Goal: Task Accomplishment & Management: Manage account settings

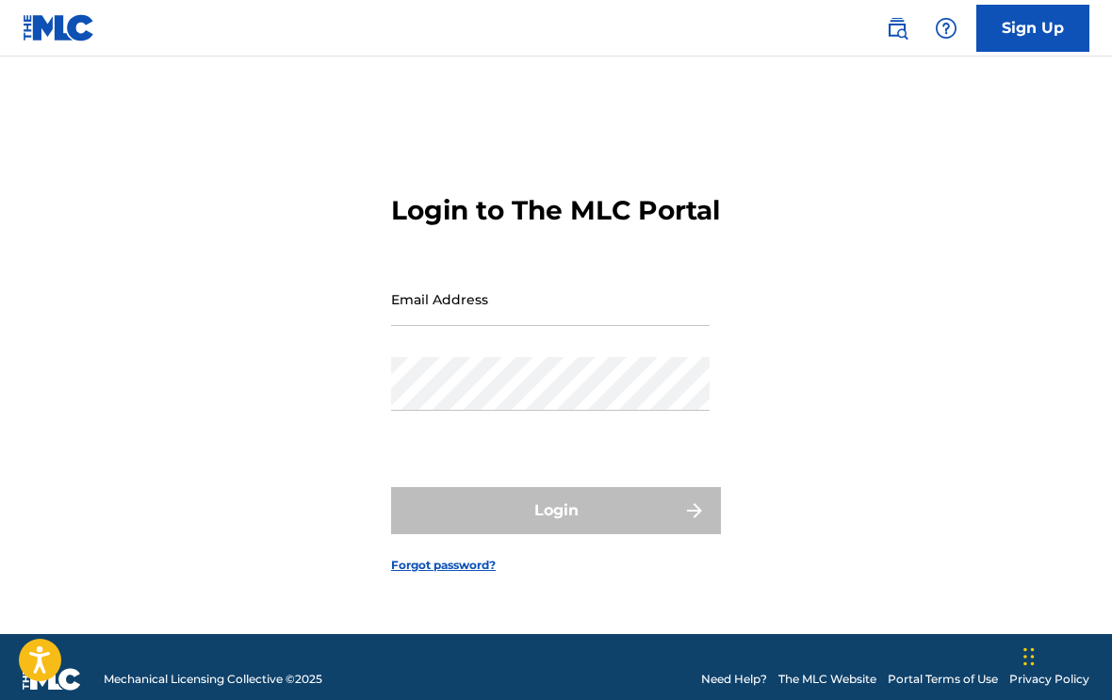
click at [603, 326] on input "Email Address" at bounding box center [550, 299] width 318 height 54
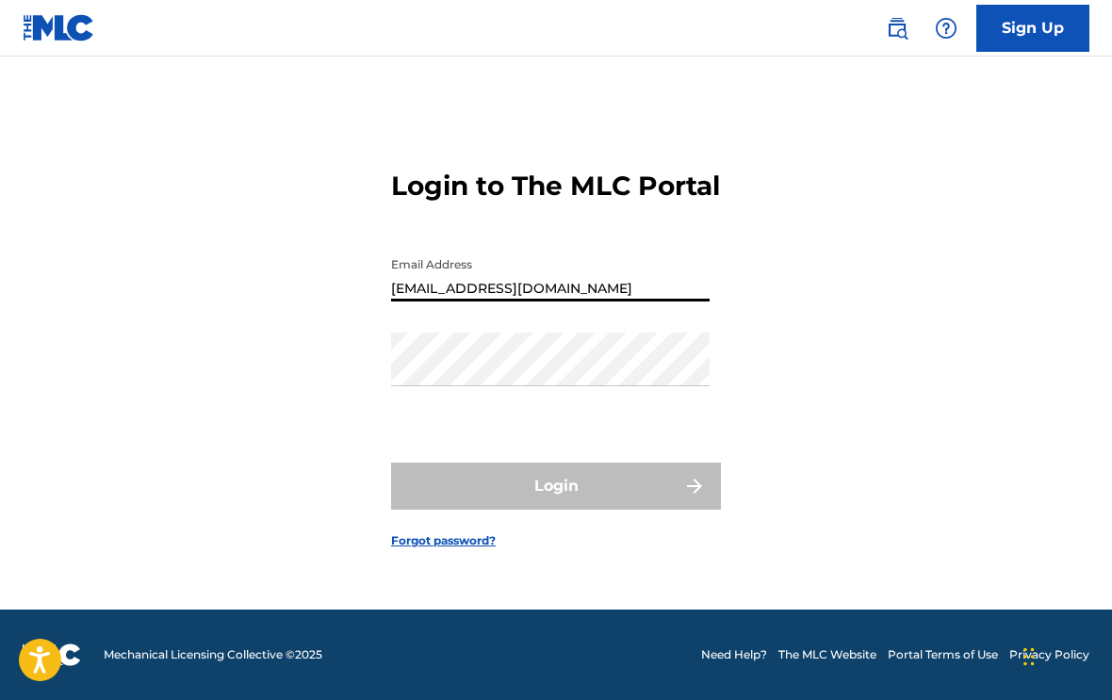
type input "[EMAIL_ADDRESS][DOMAIN_NAME]"
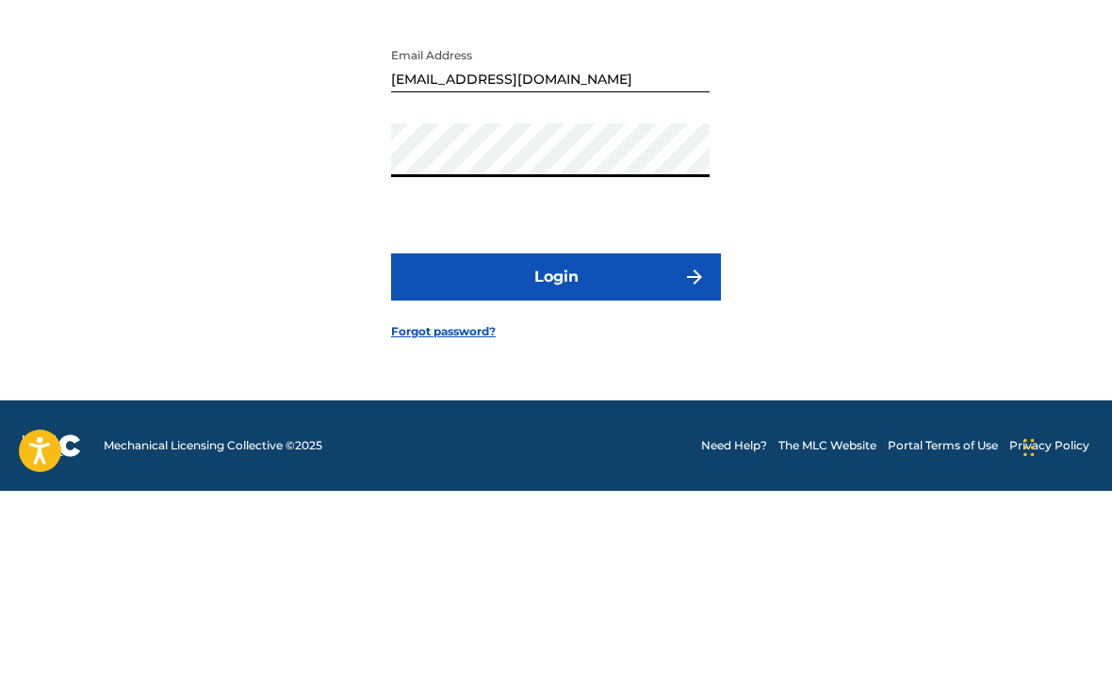
click at [655, 463] on button "Login" at bounding box center [556, 486] width 330 height 47
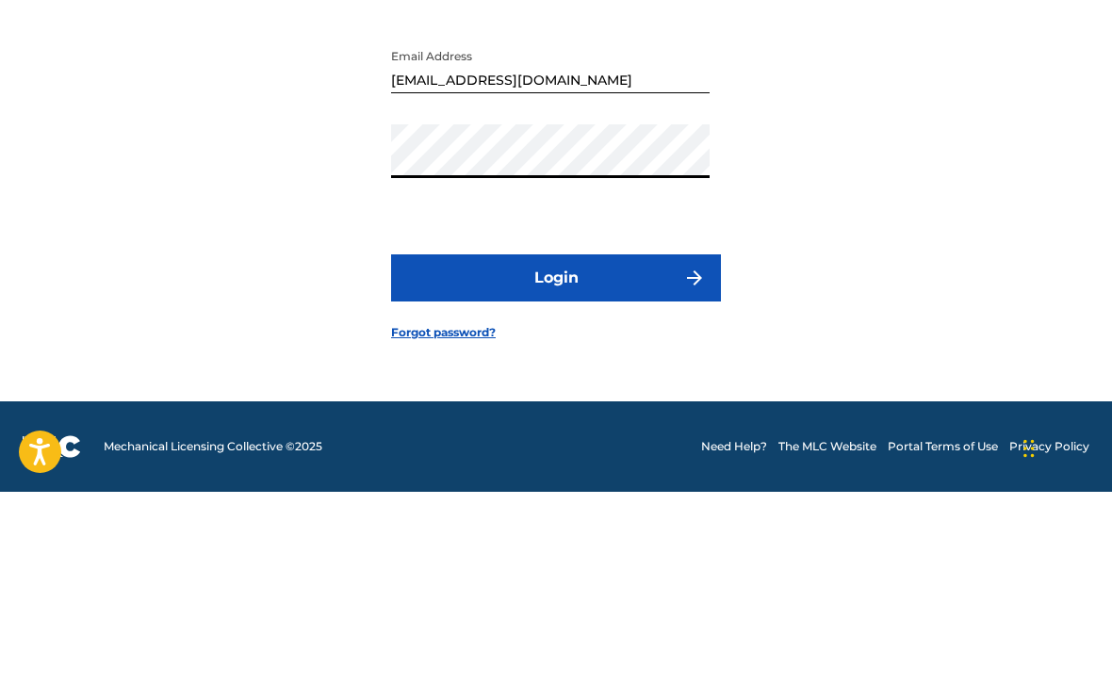
click at [648, 463] on button "Login" at bounding box center [556, 486] width 330 height 47
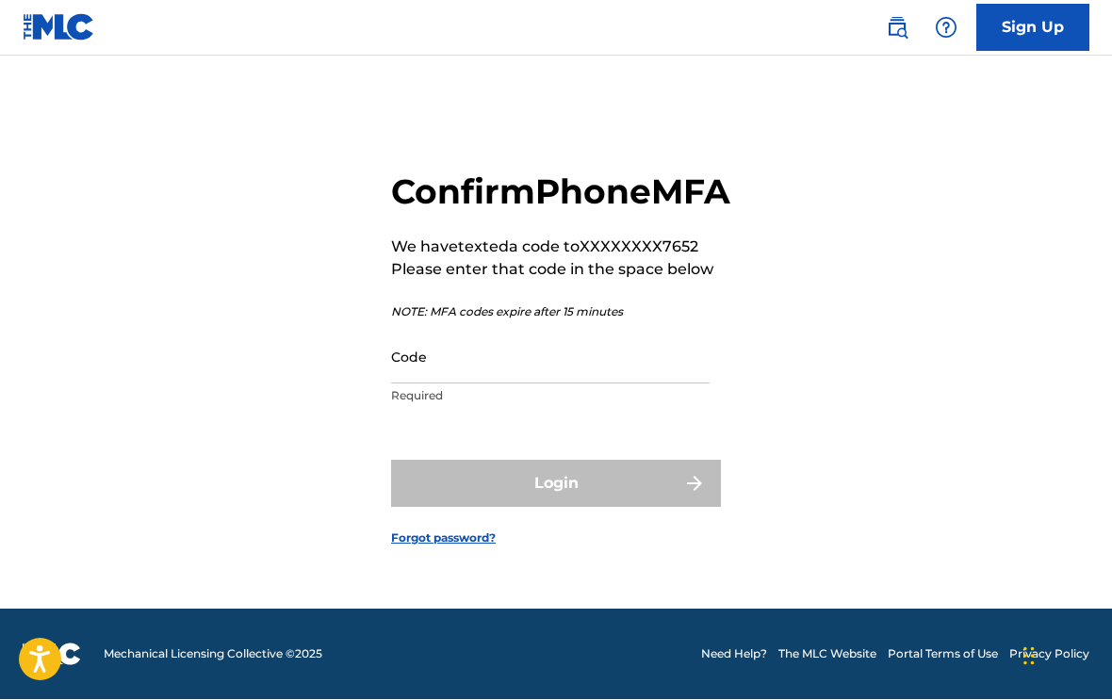
click at [612, 382] on input "Code" at bounding box center [550, 358] width 318 height 54
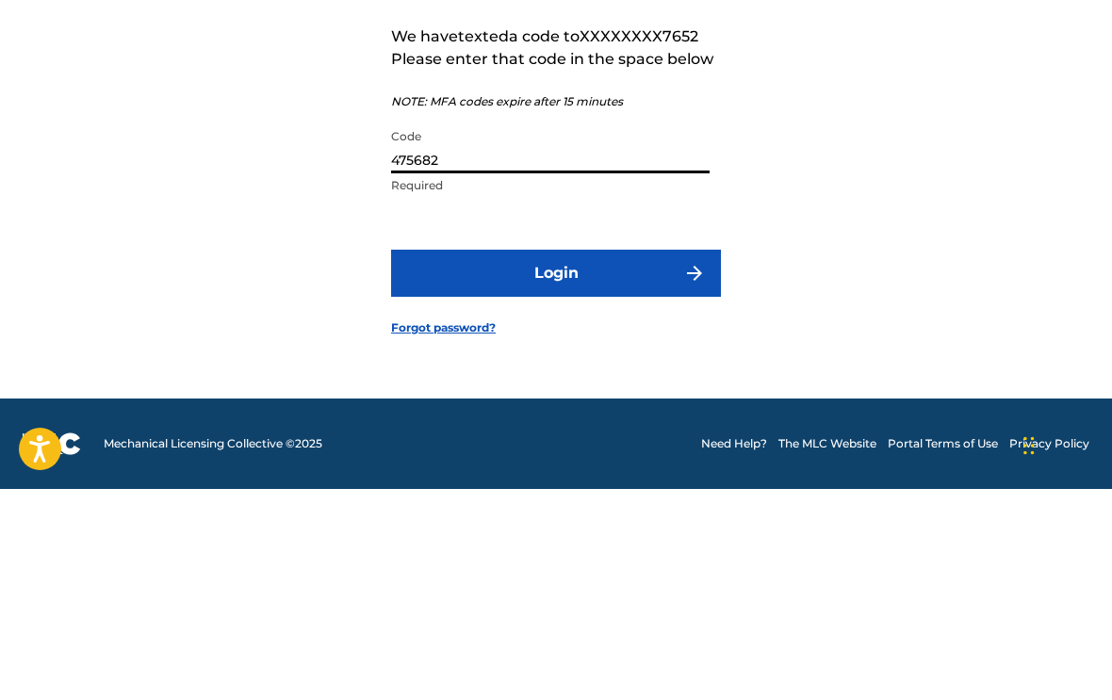
type input "475682"
click at [623, 461] on button "Login" at bounding box center [556, 484] width 330 height 47
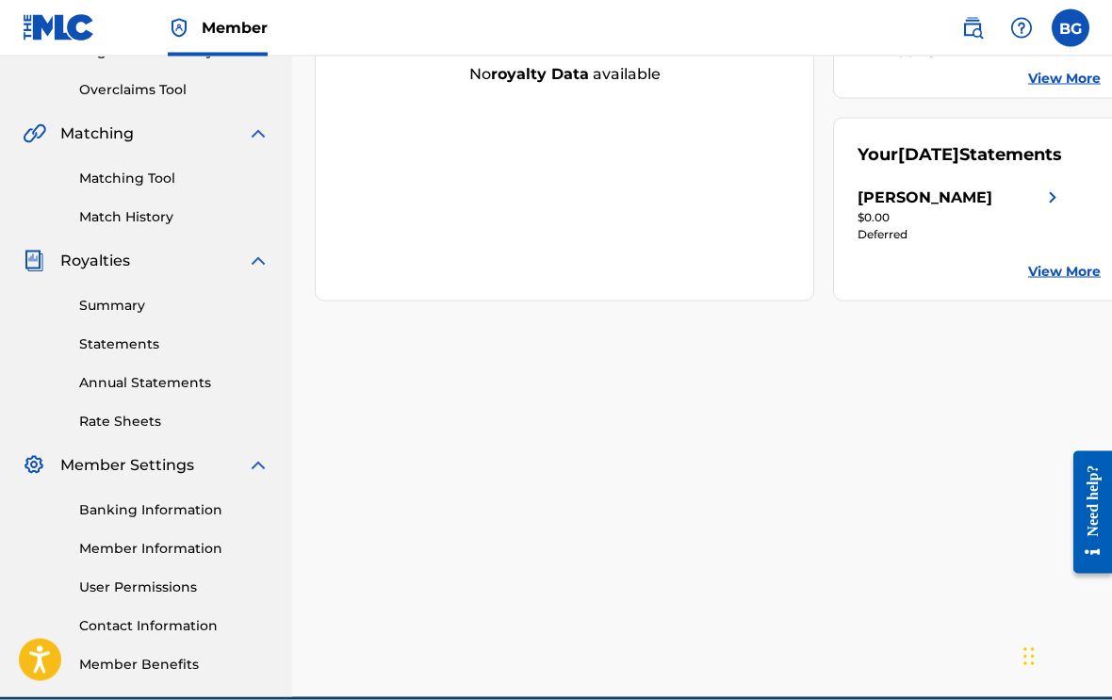
scroll to position [374, 0]
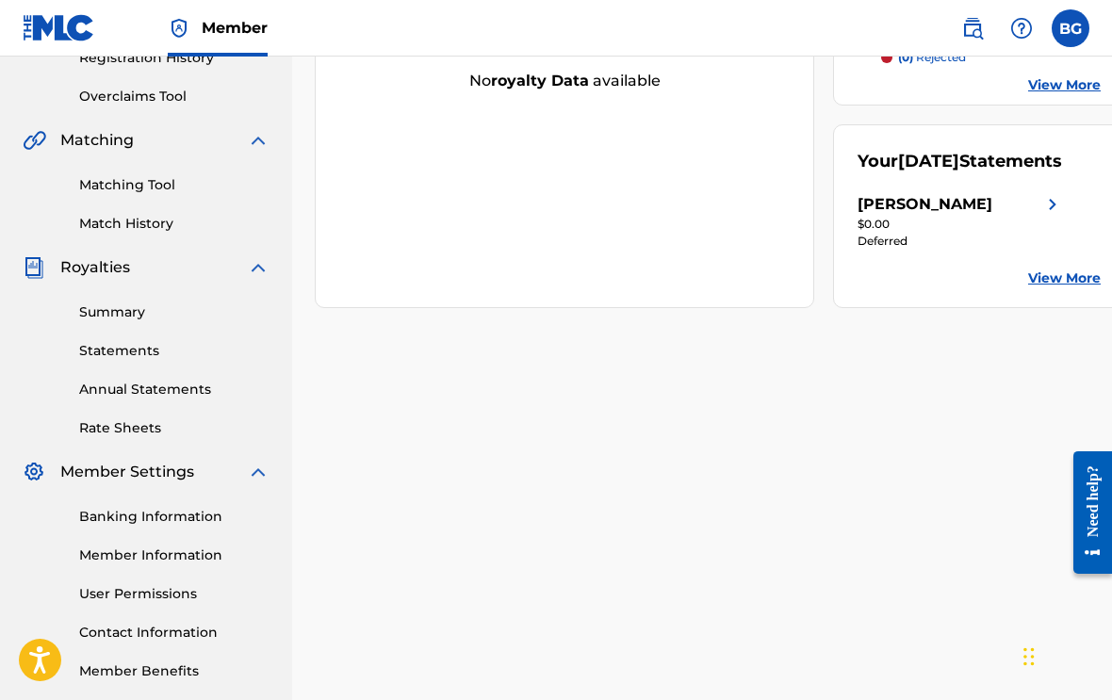
click at [138, 315] on link "Summary" at bounding box center [174, 312] width 190 height 20
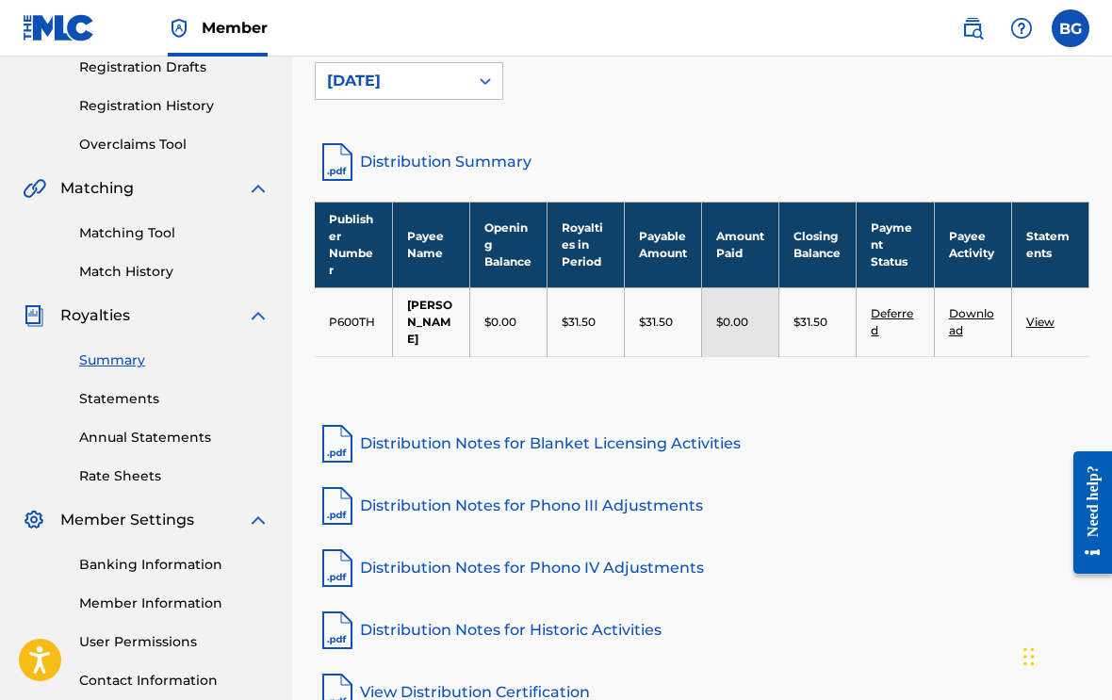
scroll to position [437, 0]
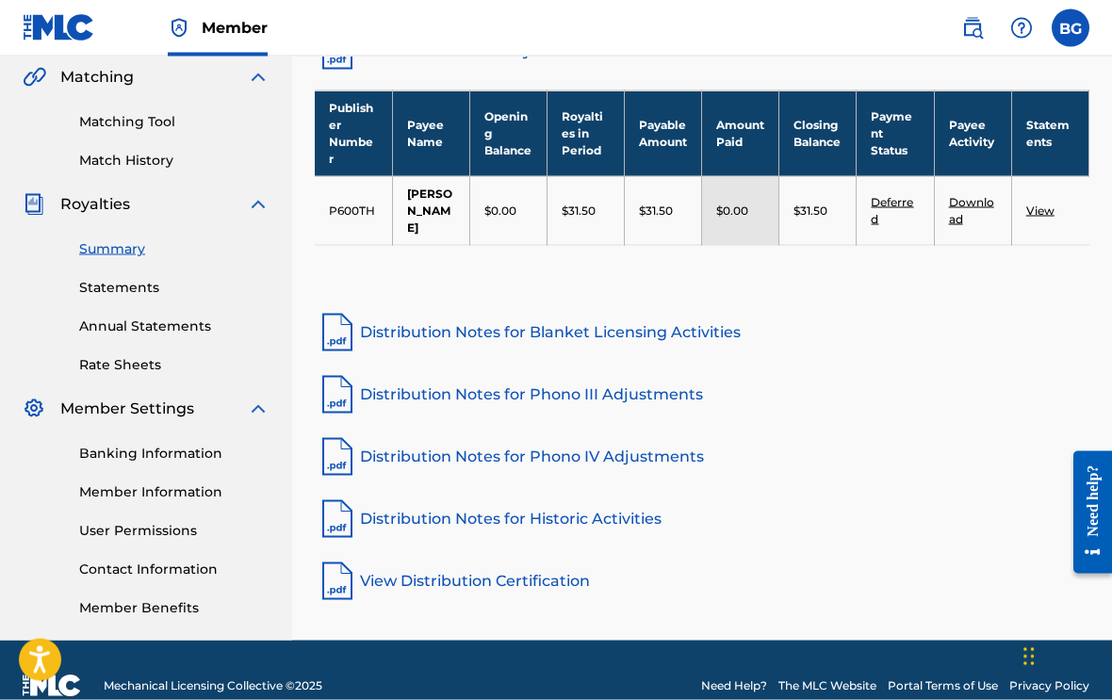
click at [765, 688] on link "Need Help?" at bounding box center [734, 685] width 66 height 17
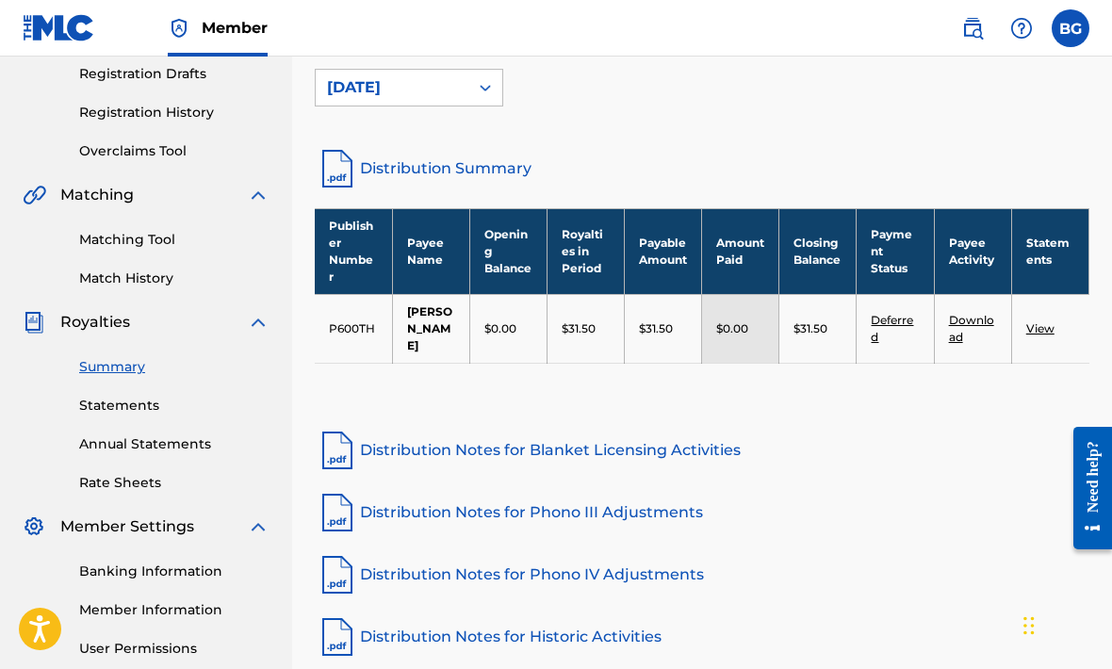
scroll to position [305, 0]
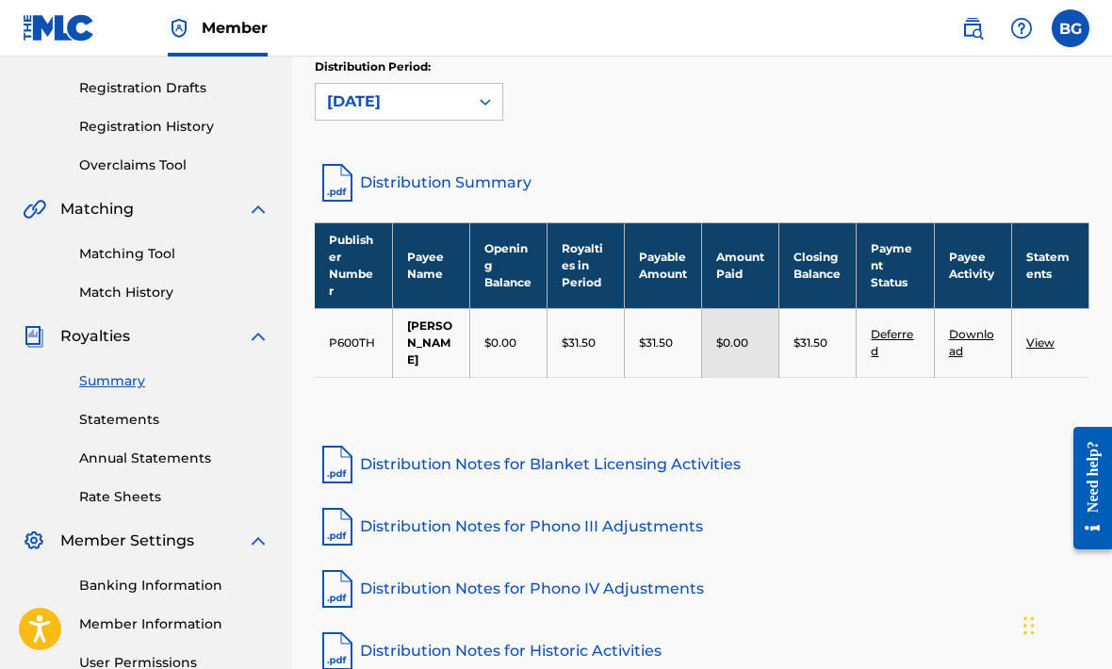
click at [490, 186] on link "Distribution Summary" at bounding box center [702, 182] width 774 height 45
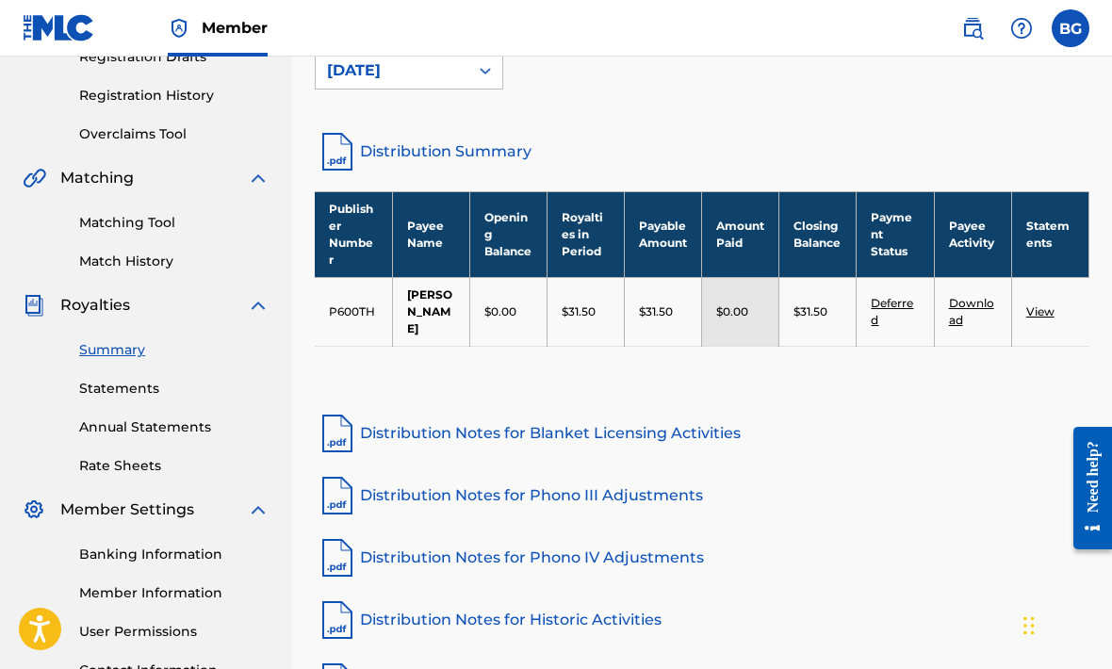
click at [909, 296] on link "Deferred" at bounding box center [892, 311] width 42 height 31
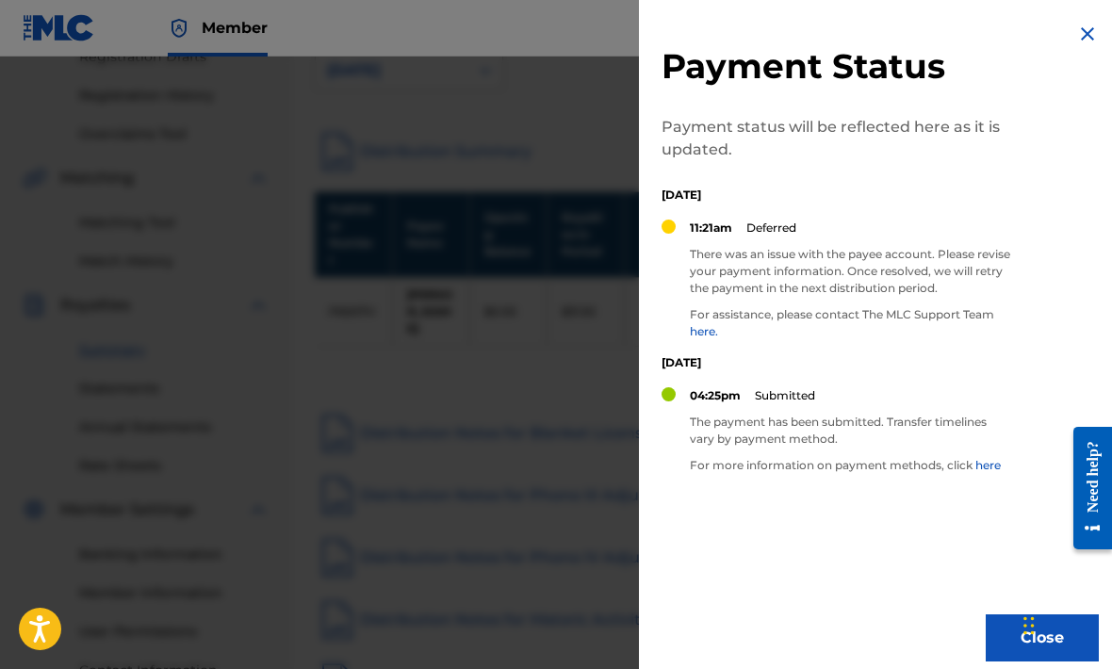
click at [997, 465] on link "here" at bounding box center [987, 465] width 25 height 14
click at [717, 336] on link "here." at bounding box center [704, 331] width 28 height 14
click at [1089, 29] on img at bounding box center [1087, 34] width 23 height 23
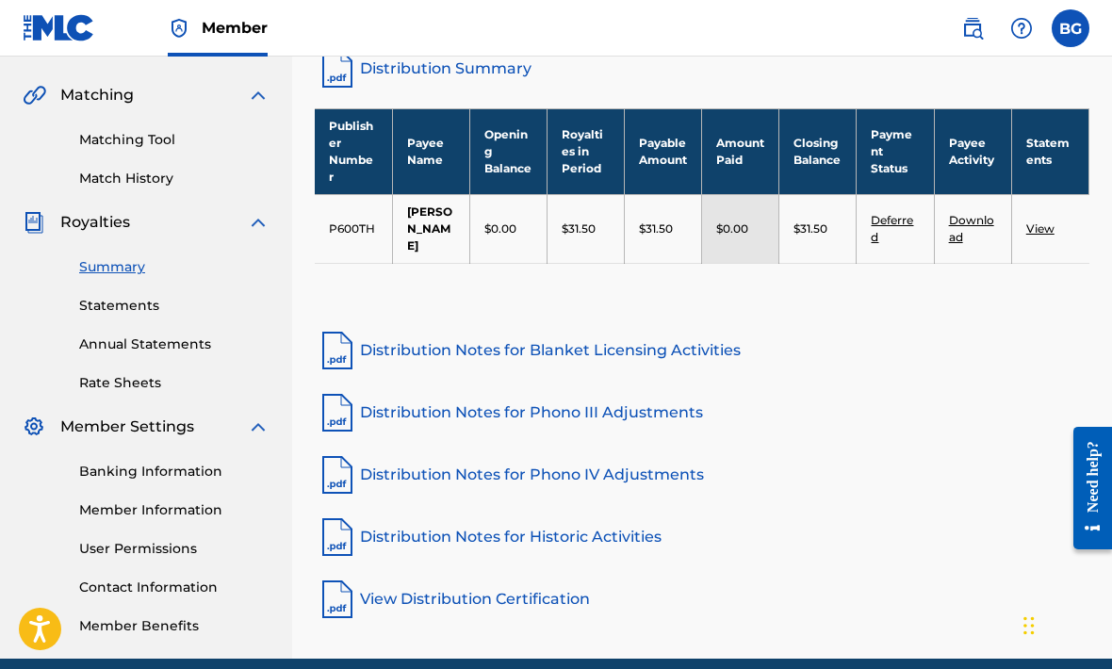
scroll to position [437, 0]
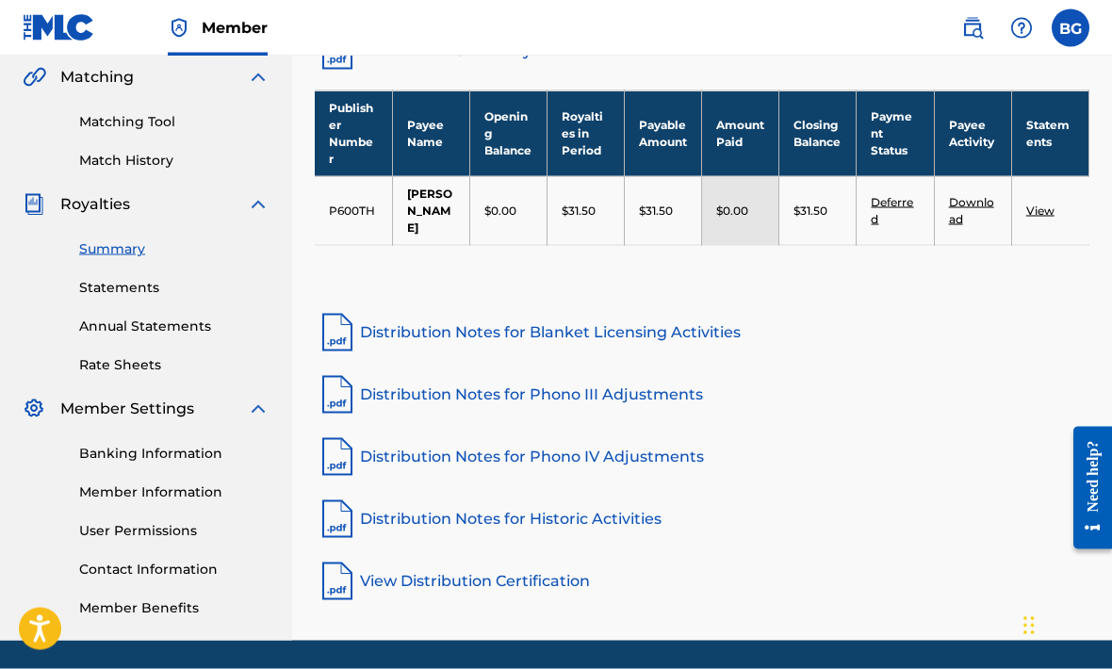
click at [108, 494] on link "Member Information" at bounding box center [174, 492] width 190 height 20
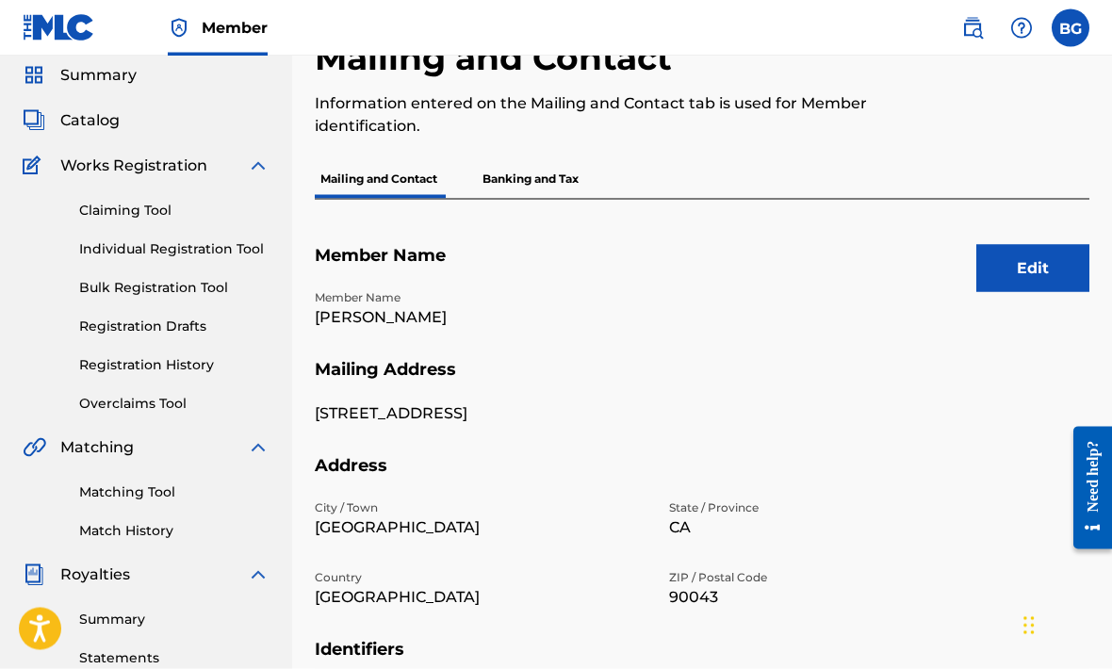
scroll to position [71, 0]
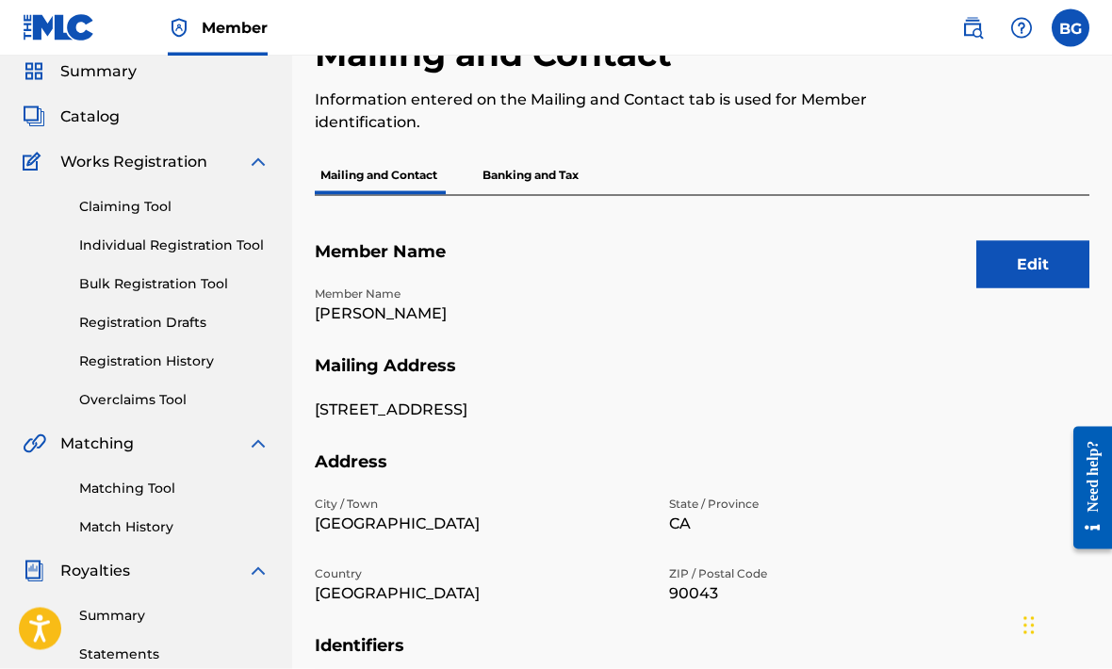
click at [551, 175] on p "Banking and Tax" at bounding box center [530, 175] width 107 height 40
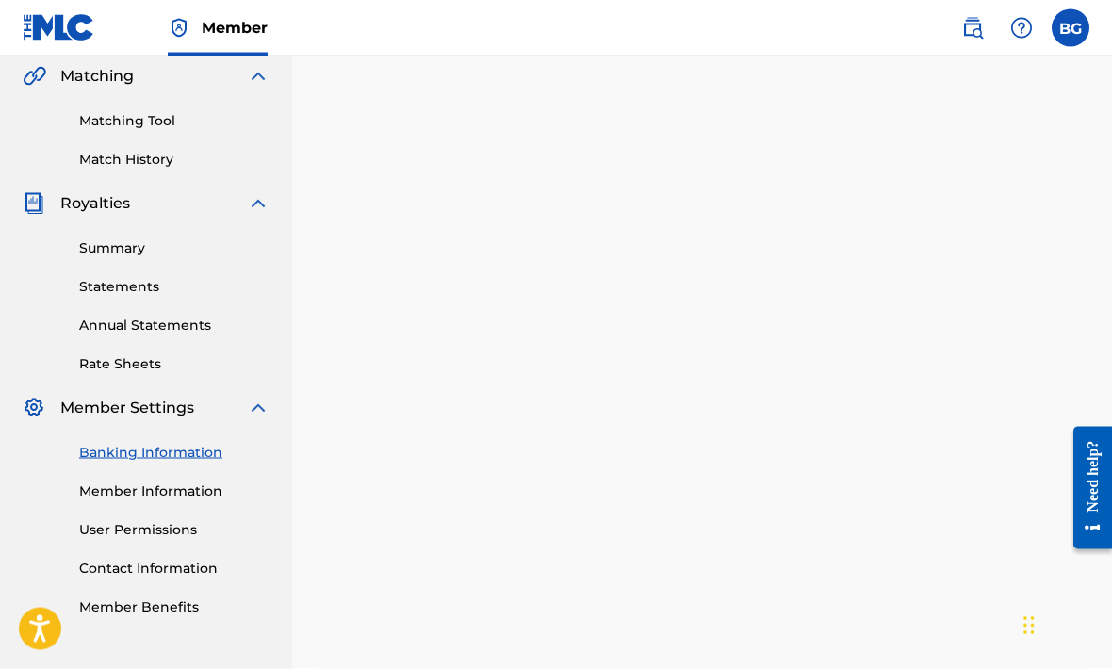
scroll to position [428, 0]
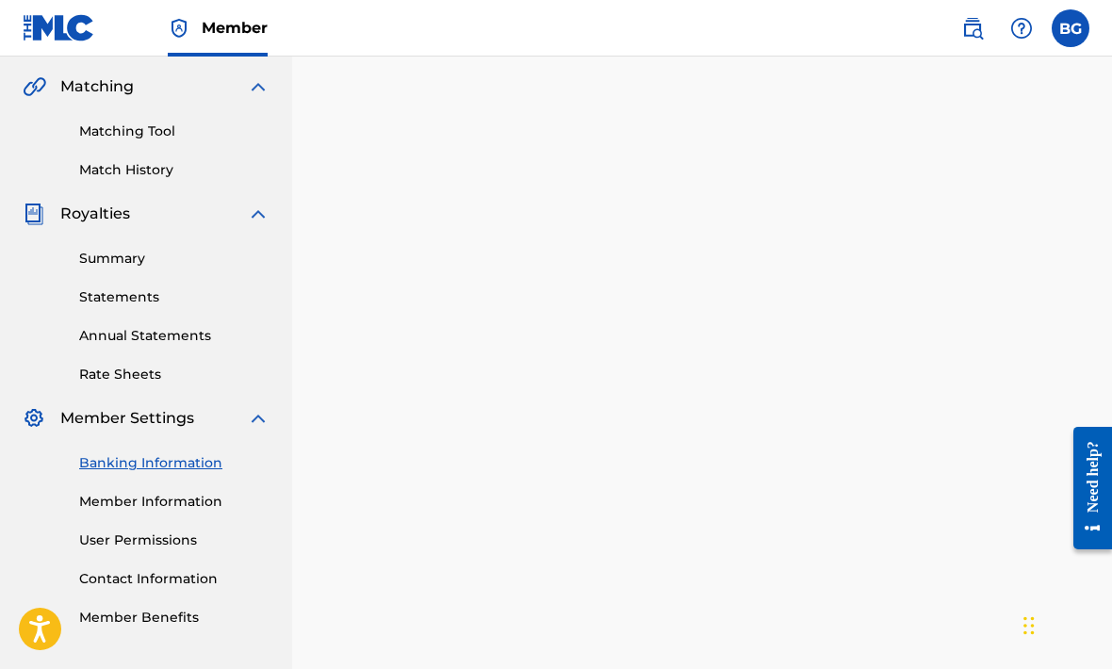
click at [109, 579] on link "Contact Information" at bounding box center [174, 579] width 190 height 20
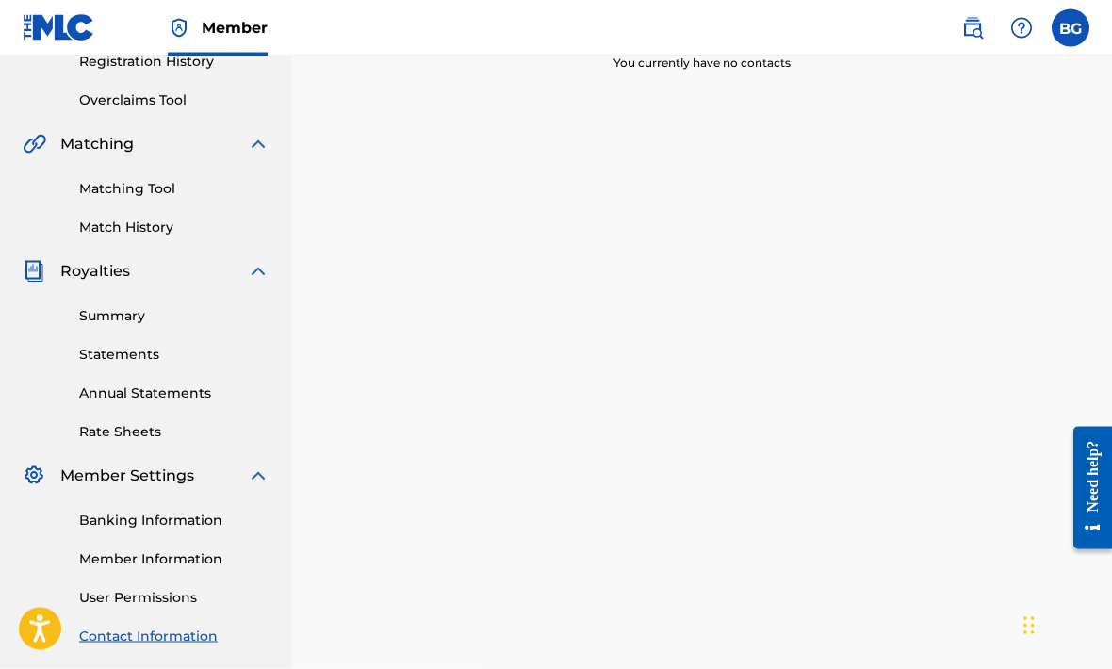
scroll to position [437, 0]
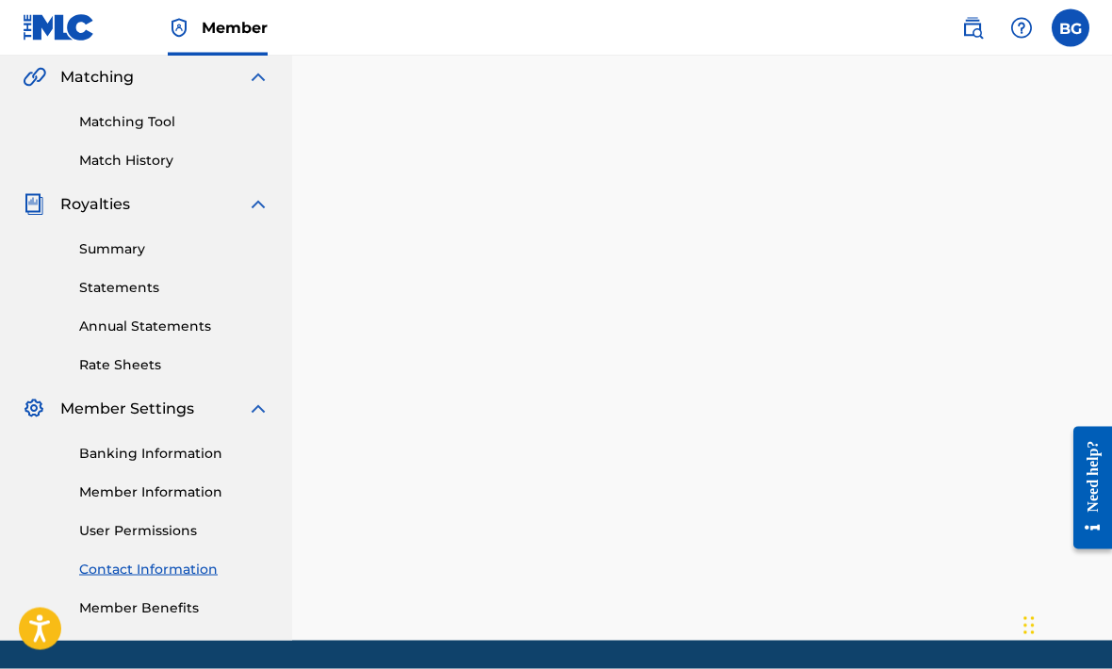
click at [116, 607] on link "Member Benefits" at bounding box center [174, 608] width 190 height 20
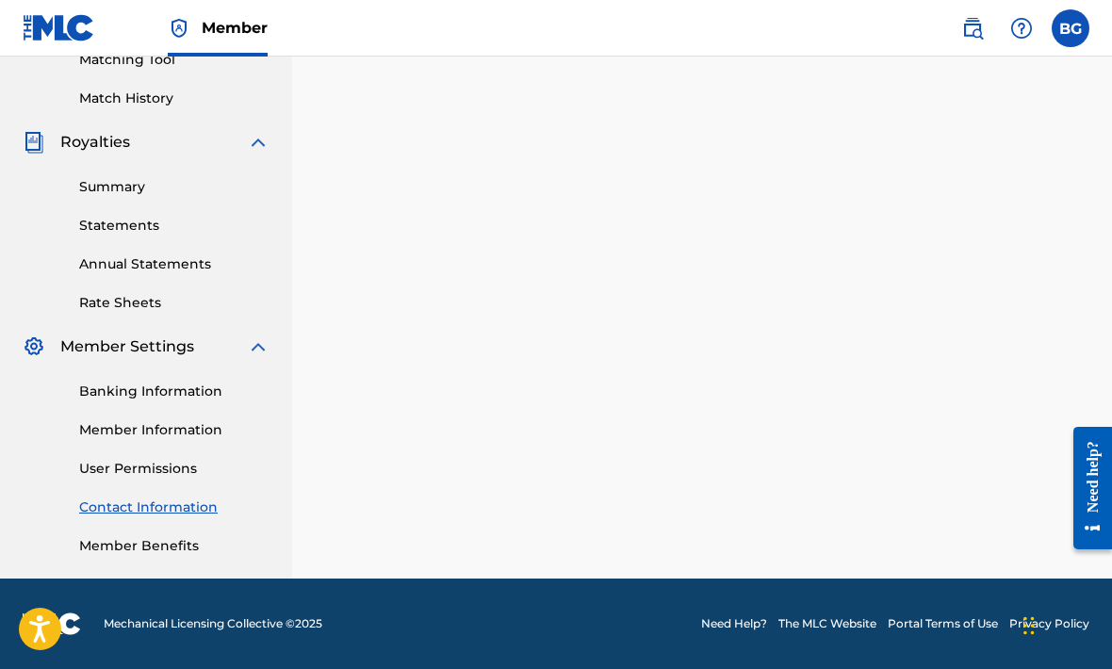
click at [116, 511] on link "Contact Information" at bounding box center [174, 507] width 190 height 20
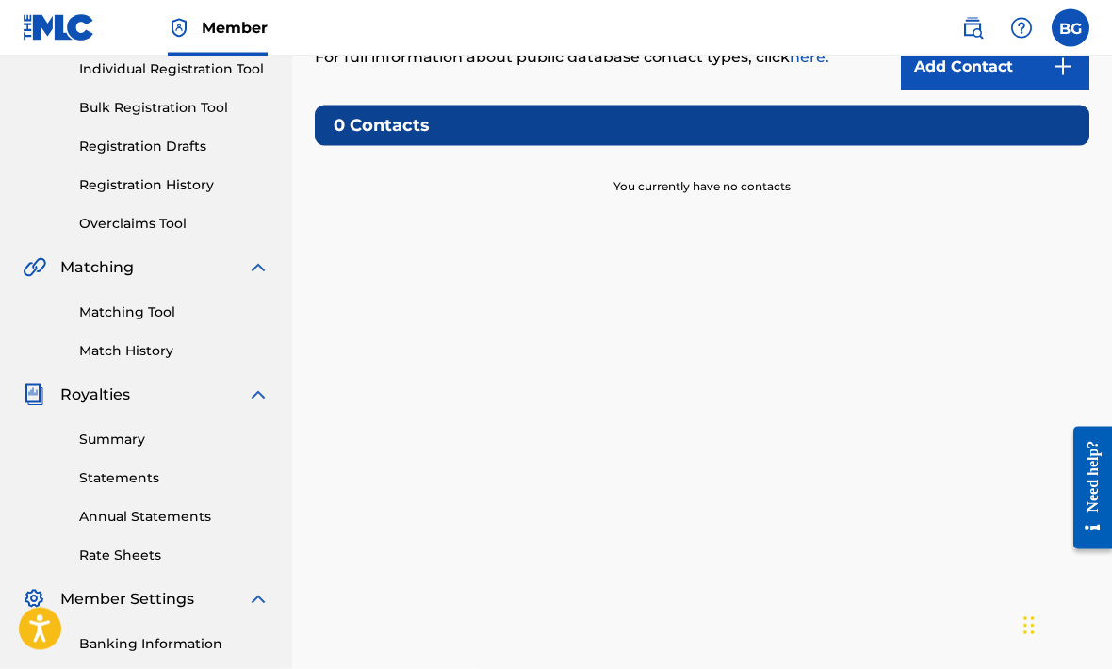
scroll to position [437, 0]
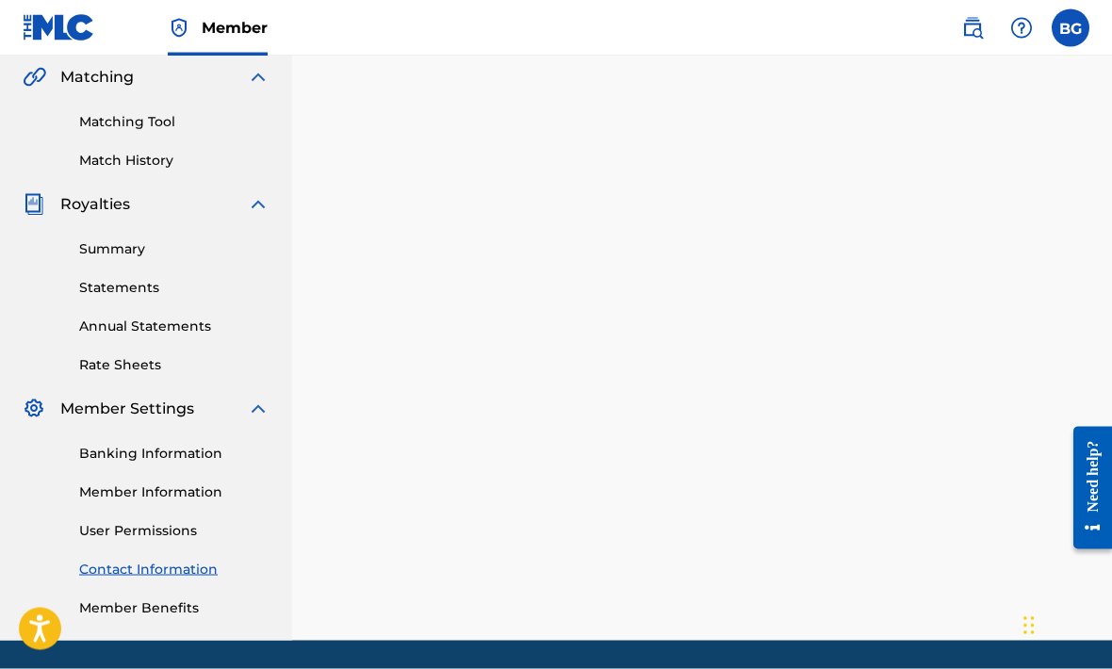
click at [106, 454] on link "Banking Information" at bounding box center [174, 454] width 190 height 20
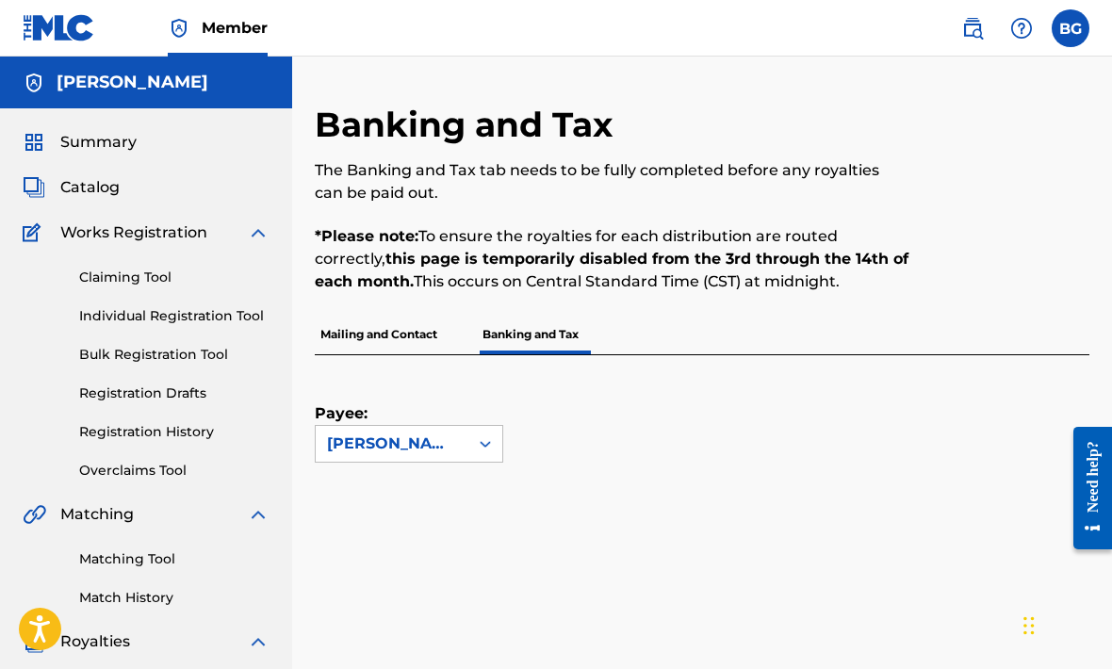
click at [80, 142] on span "Summary" at bounding box center [98, 142] width 76 height 23
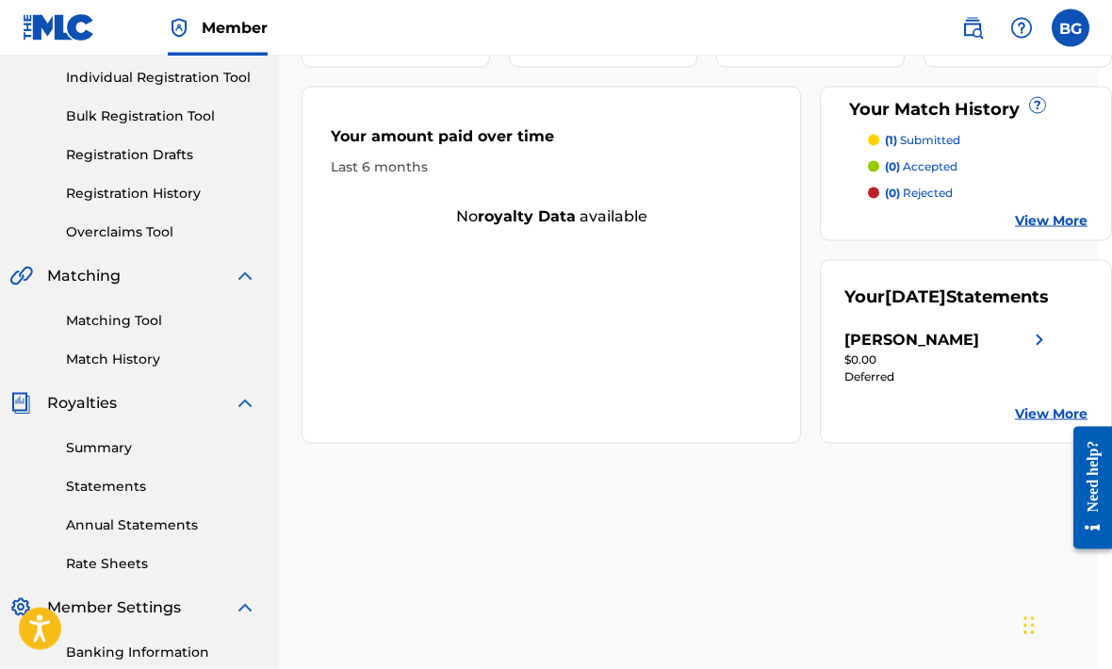
scroll to position [253, 13]
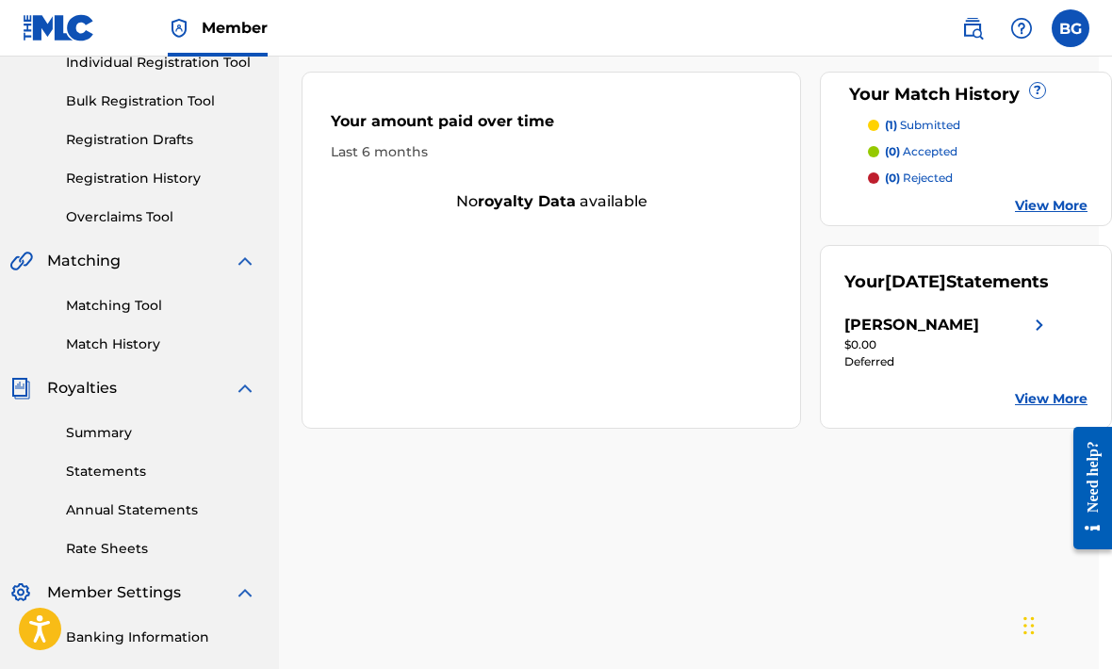
click at [1044, 409] on link "View More" at bounding box center [1051, 399] width 73 height 20
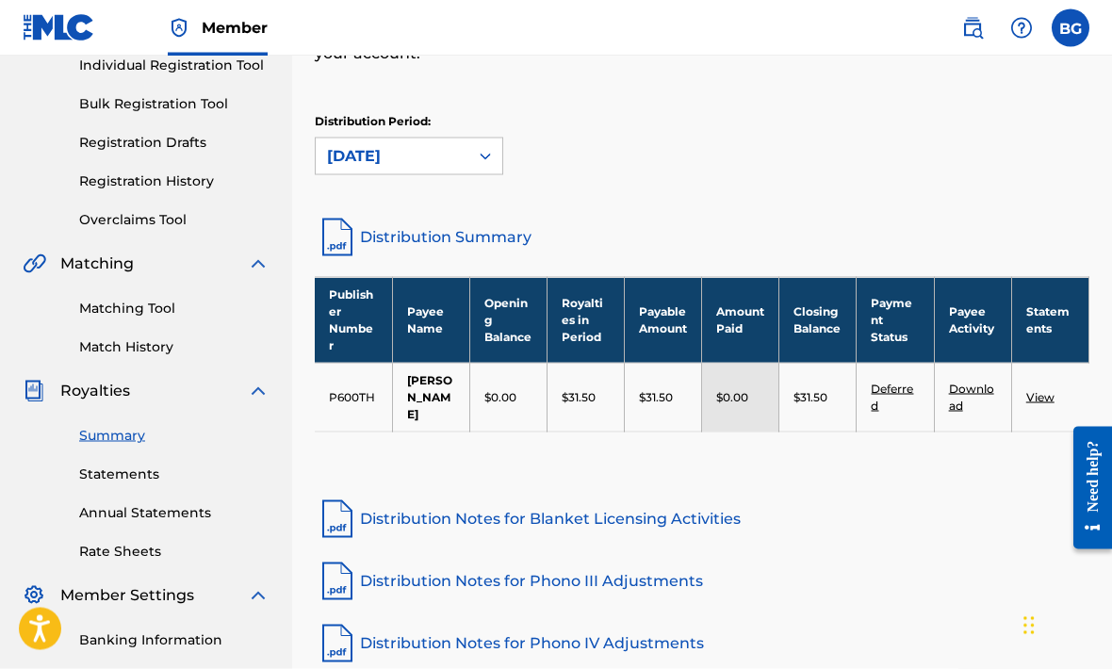
scroll to position [252, 0]
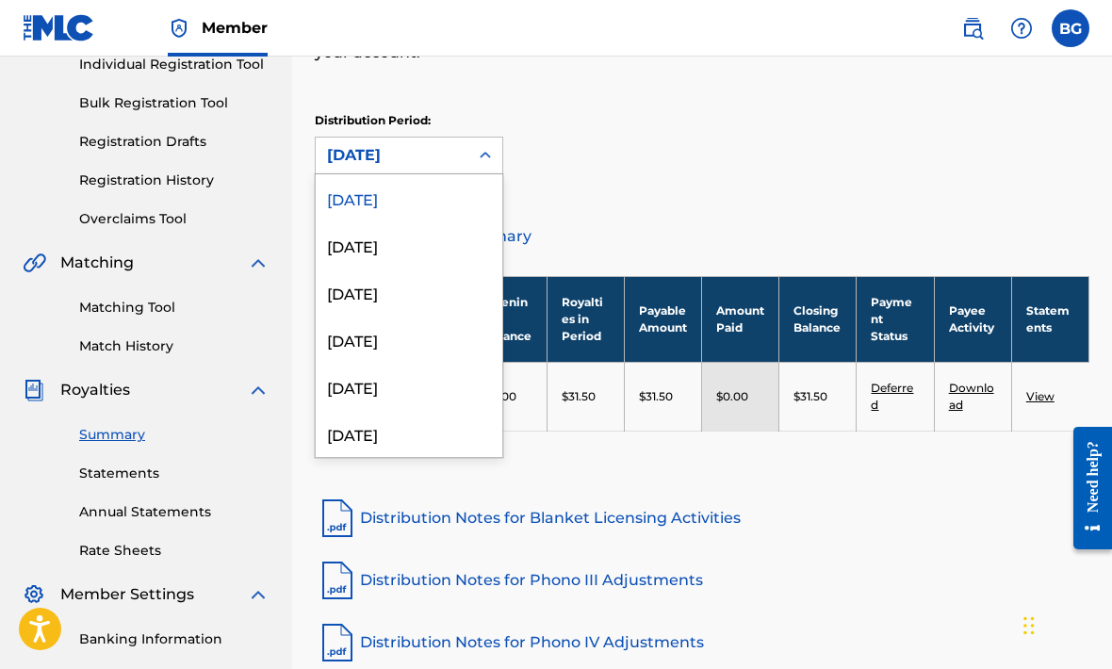
click at [432, 249] on div "[DATE]" at bounding box center [409, 244] width 187 height 47
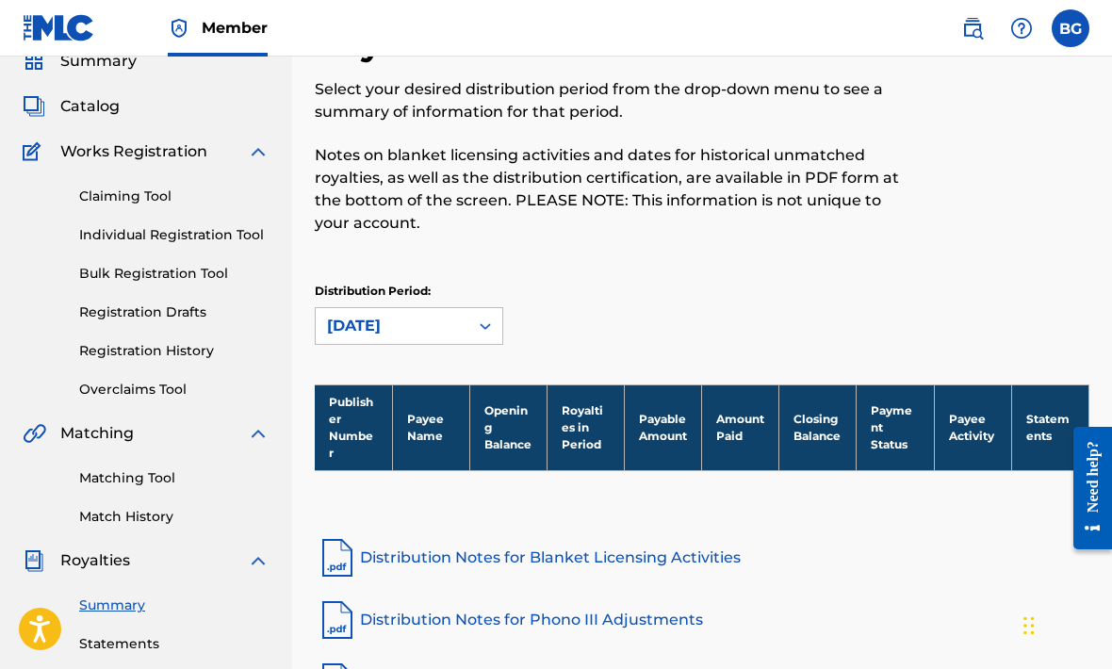
scroll to position [79, 0]
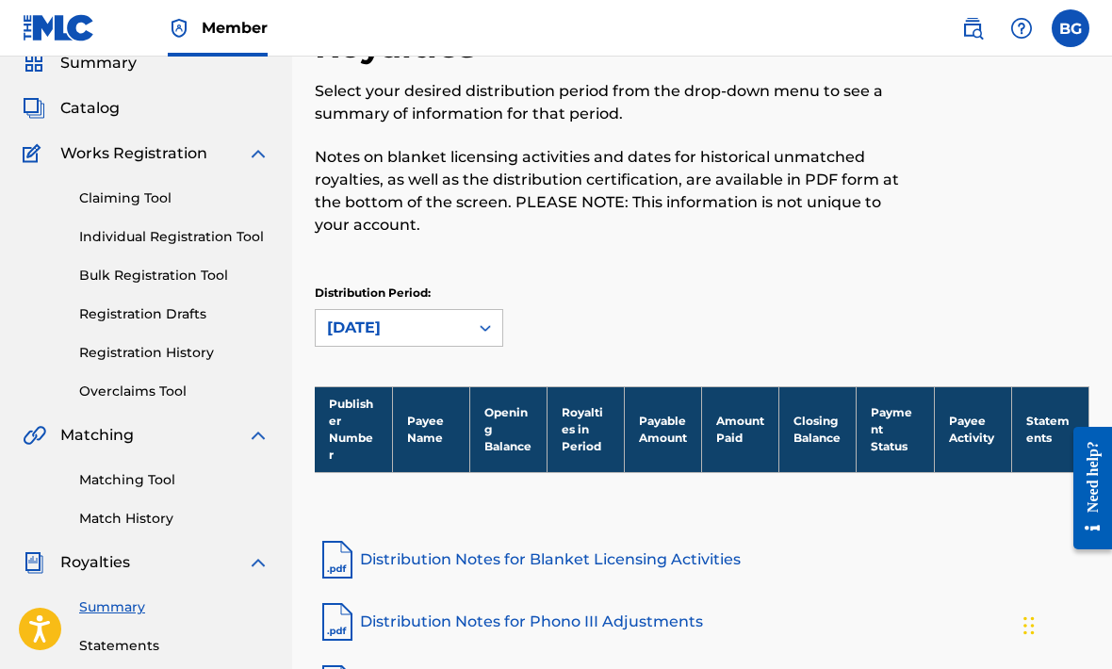
click at [482, 326] on icon at bounding box center [485, 328] width 11 height 7
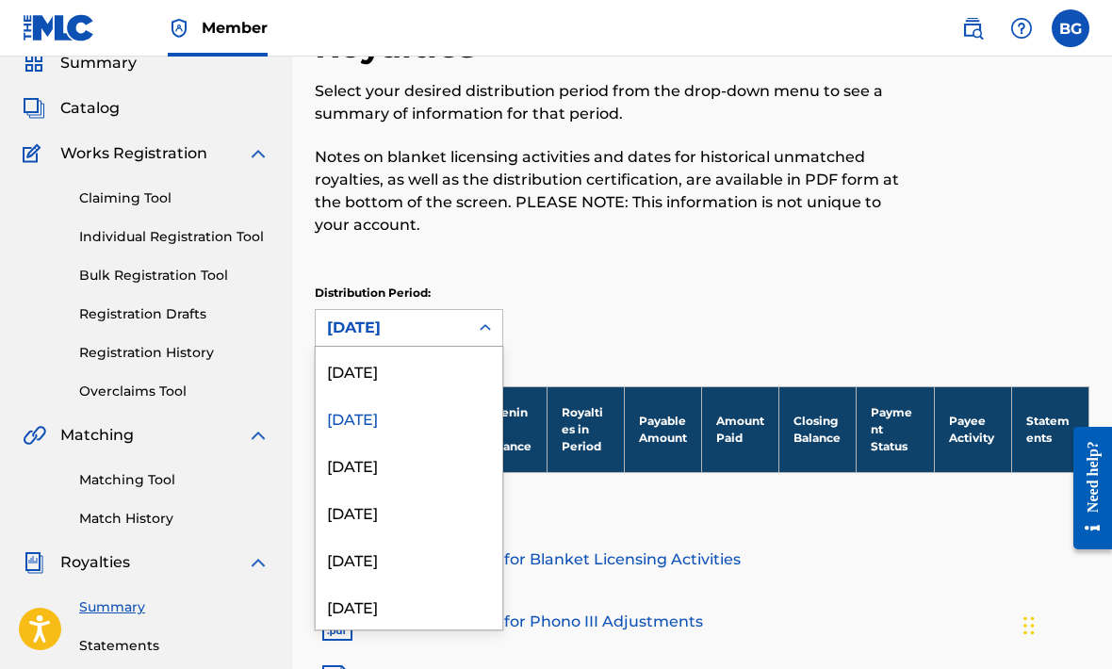
click at [463, 383] on div "[DATE]" at bounding box center [409, 370] width 187 height 47
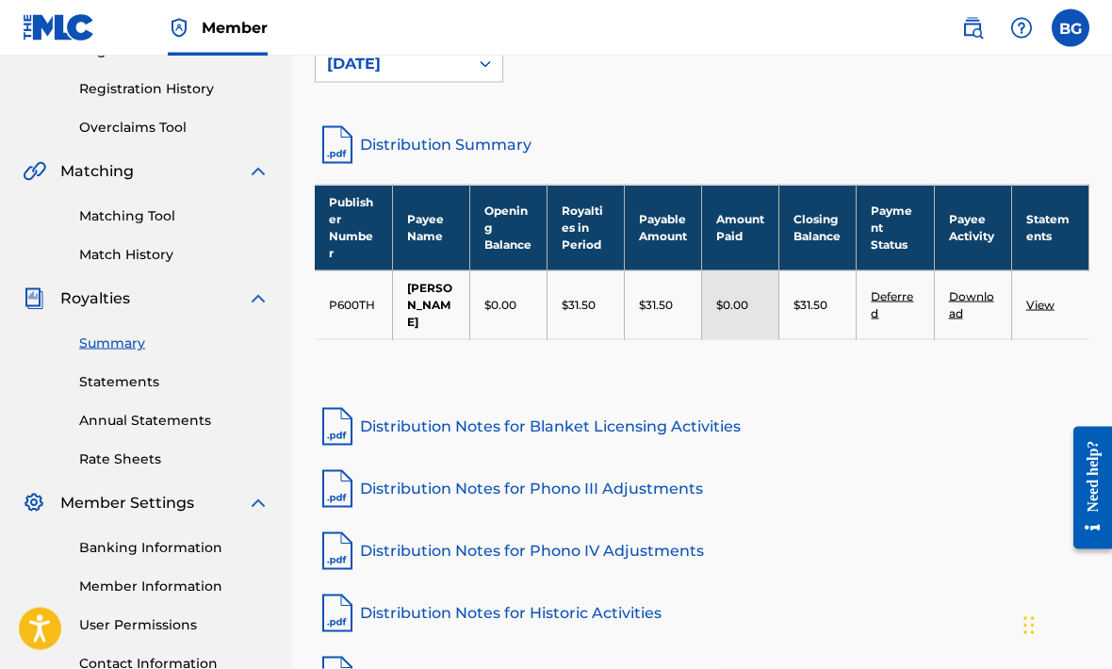
scroll to position [345, 0]
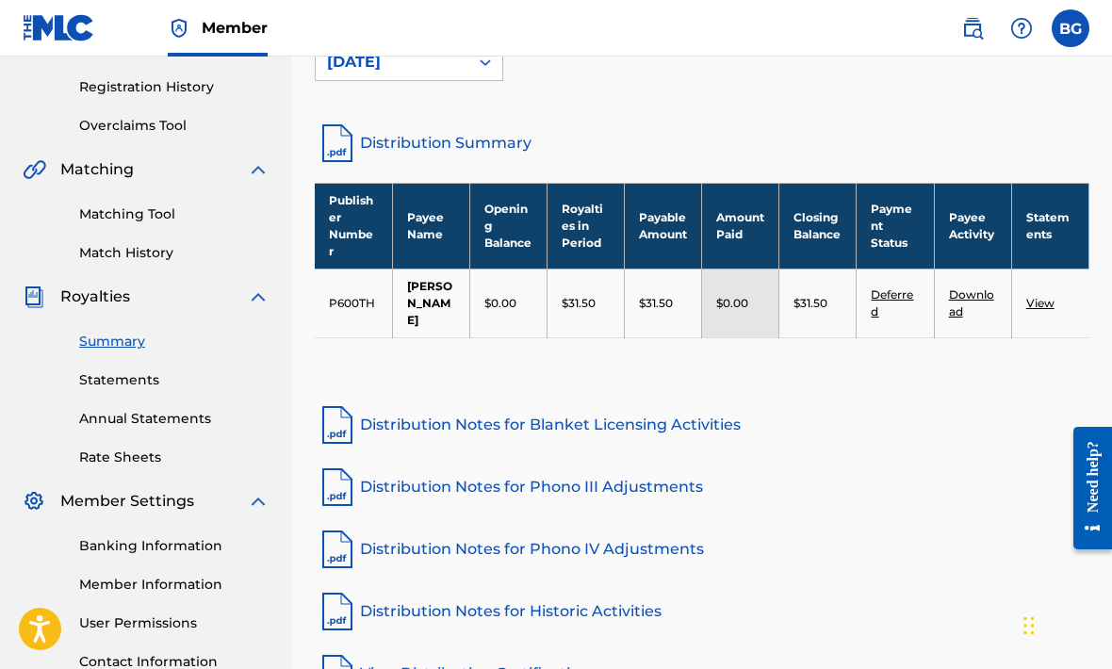
click at [666, 220] on th "Payable Amount" at bounding box center [663, 226] width 77 height 86
click at [661, 295] on p "$31.50" at bounding box center [656, 303] width 34 height 17
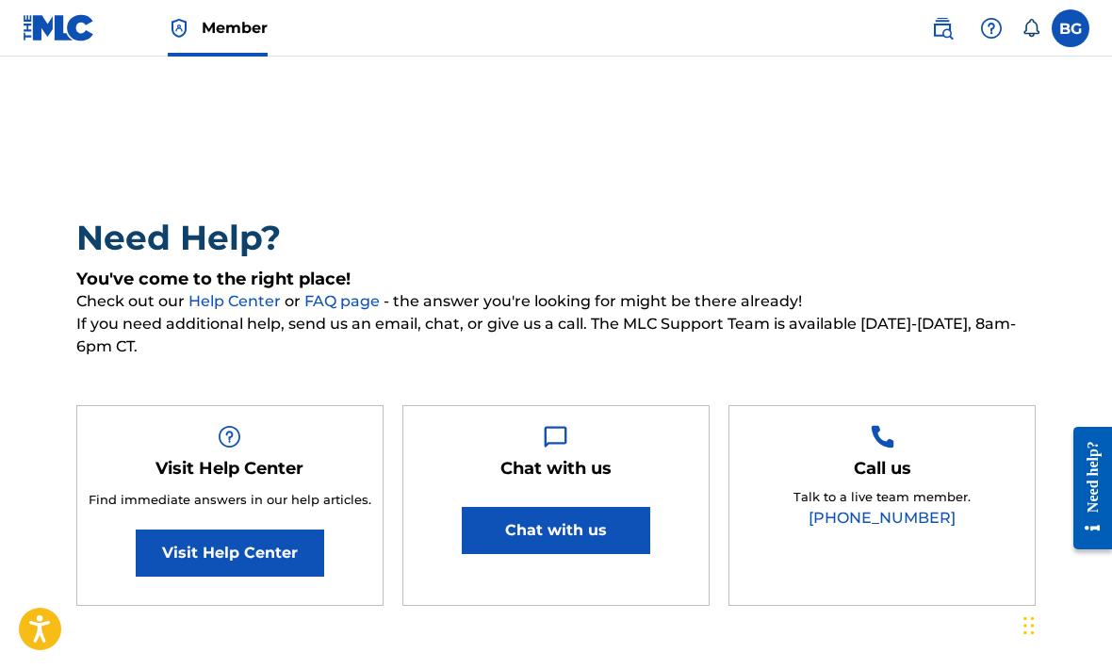
click at [607, 536] on button "Chat with us" at bounding box center [556, 530] width 188 height 47
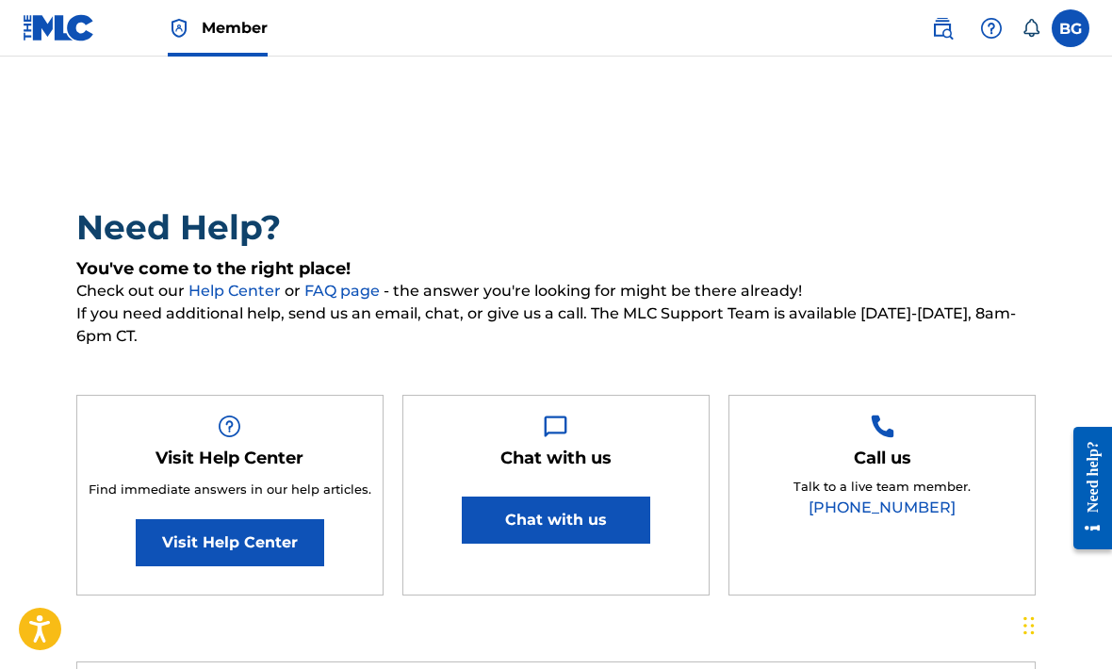
scroll to position [21, 0]
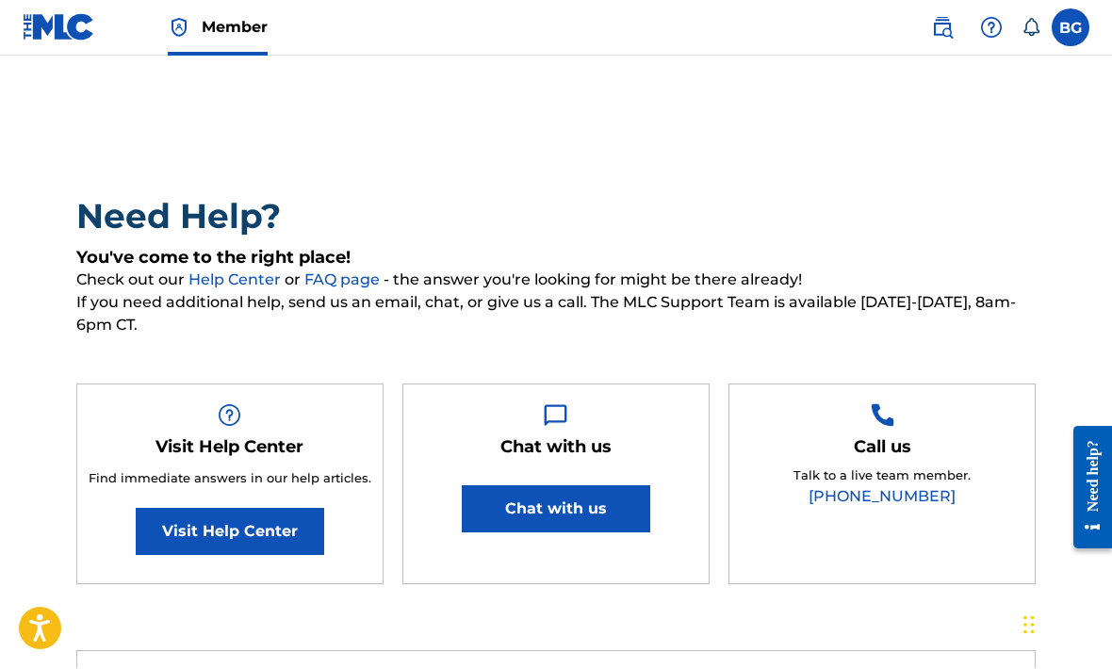
click at [604, 271] on span "Check out our Help Center or FAQ page - the answer you're looking for might be …" at bounding box center [556, 280] width 960 height 23
click at [301, 537] on link "Visit Help Center" at bounding box center [230, 531] width 188 height 47
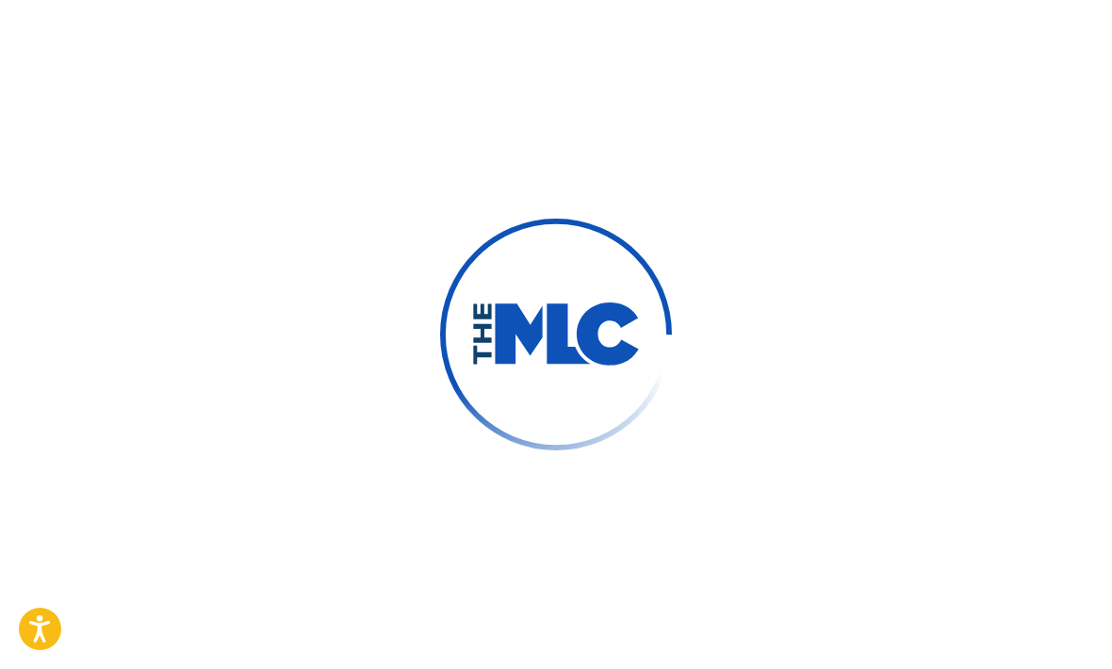
type input "[PERSON_NAME]"
type input "Gix"
type input "[EMAIL_ADDRESS][DOMAIN_NAME]"
